Goal: Find specific fact: Locate a discrete piece of known information

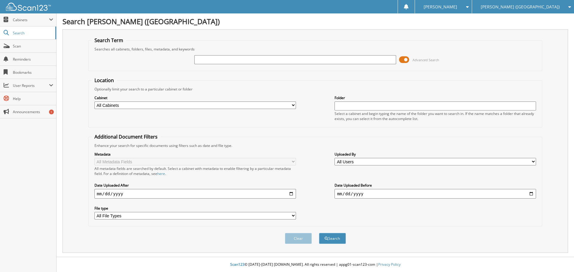
click at [225, 57] on input "text" at bounding box center [295, 59] width 202 height 9
type input "[PERSON_NAME]"
click at [319, 233] on button "Search" at bounding box center [332, 238] width 27 height 11
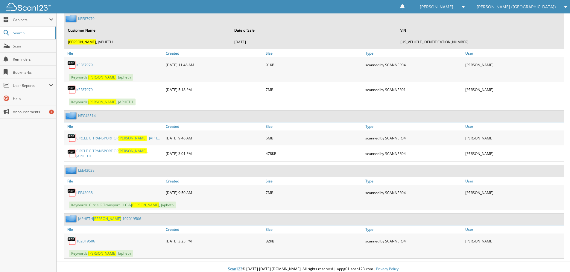
scroll to position [489, 0]
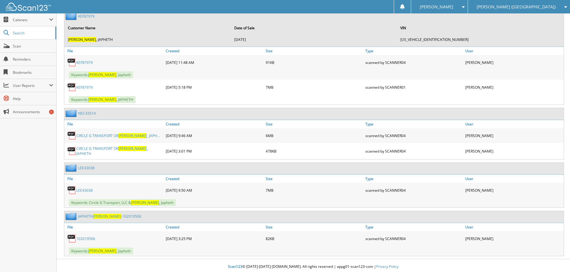
click at [362, 24] on th "Date of Sale" at bounding box center [314, 28] width 166 height 12
